Goal: Task Accomplishment & Management: Manage account settings

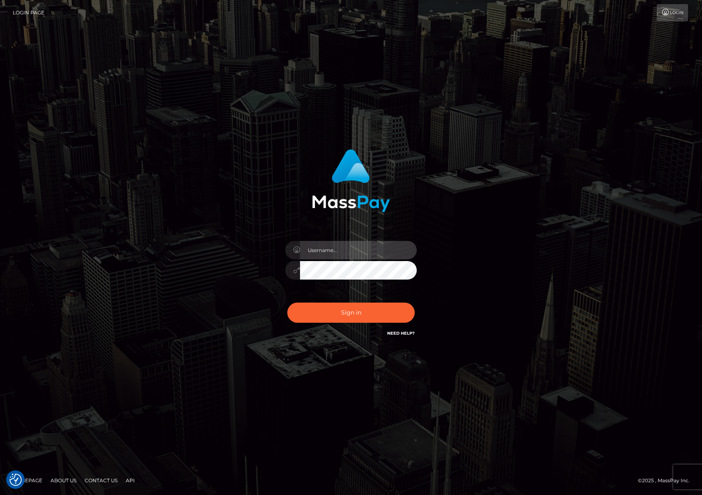
click at [347, 250] on input "text" at bounding box center [358, 250] width 117 height 18
type input "[PERSON_NAME].ievpro"
click at [287, 302] on button "Sign in" at bounding box center [350, 312] width 127 height 20
